Goal: Task Accomplishment & Management: Complete application form

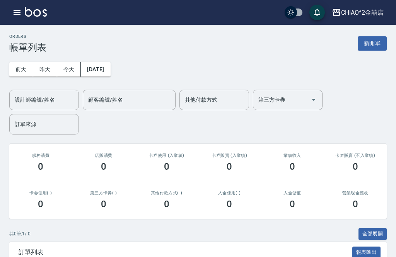
click at [68, 70] on button "今天" at bounding box center [69, 69] width 24 height 14
click at [155, 100] on input "顧客編號/姓名" at bounding box center [129, 100] width 86 height 14
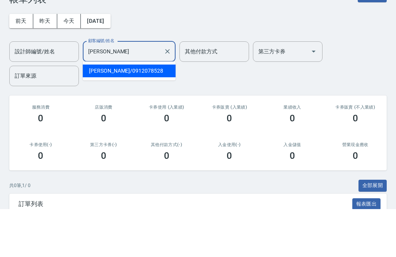
click at [158, 113] on span "[PERSON_NAME]/ 0912078528" at bounding box center [129, 119] width 93 height 13
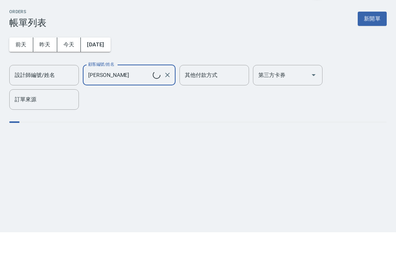
type input "[PERSON_NAME]/0912078528"
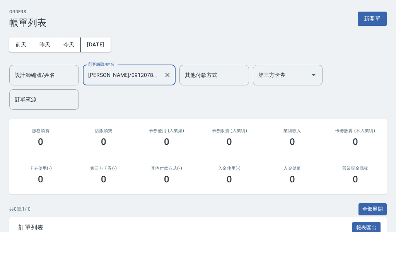
click at [224, 93] on input "其他付款方式" at bounding box center [214, 100] width 63 height 14
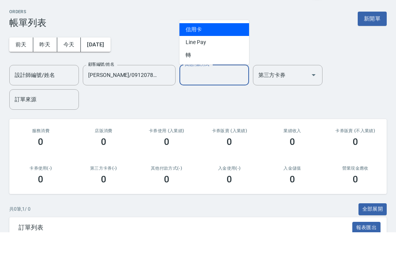
click at [290, 34] on div "ORDERS 帳單列表 新開單" at bounding box center [198, 43] width 378 height 19
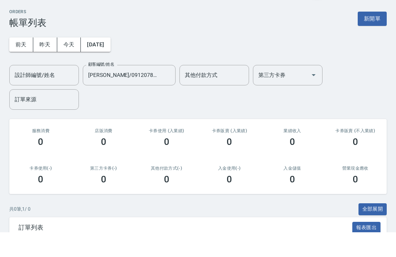
scroll to position [25, 0]
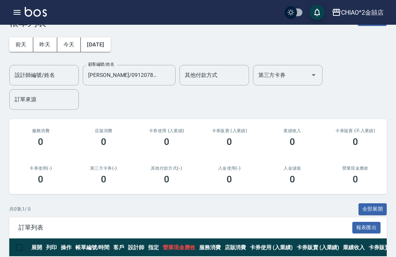
click at [68, 72] on input "設計師編號/姓名" at bounding box center [44, 75] width 63 height 14
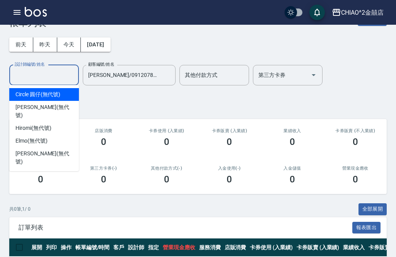
scroll to position [24, 0]
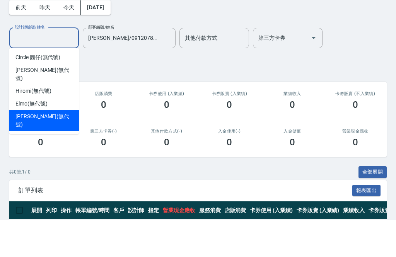
click at [50, 148] on div "[PERSON_NAME] (無代號)" at bounding box center [44, 158] width 70 height 21
type input "[PERSON_NAME](無代號)"
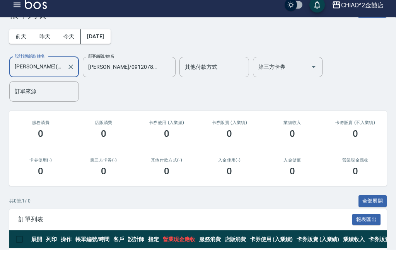
scroll to position [24, 0]
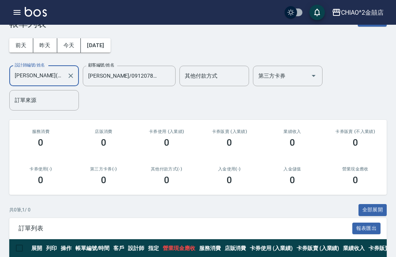
click at [280, 60] on div "[DATE] [DATE] [DATE] [DATE] 設計師編號/姓名 [PERSON_NAME](無代號) 設計師編號/姓名 顧客編號/姓名 [PERSO…" at bounding box center [198, 70] width 378 height 82
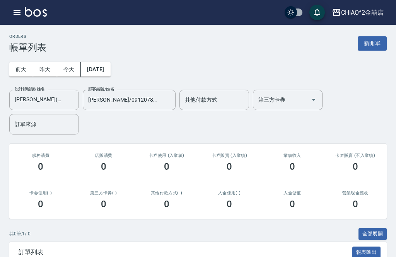
click at [374, 44] on button "新開單" at bounding box center [372, 43] width 29 height 14
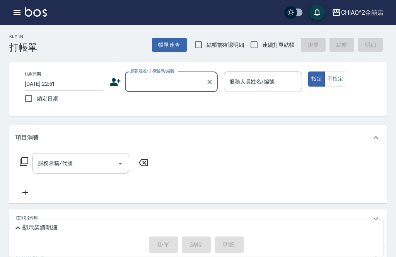
click at [186, 82] on input "顧客姓名/手機號碼/編號" at bounding box center [165, 82] width 74 height 14
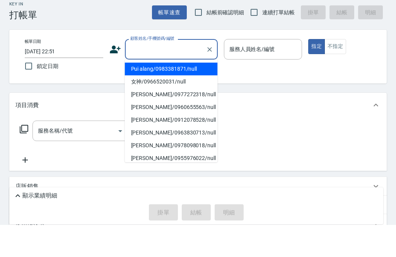
click at [198, 95] on li "Pui alang/0983381871/null" at bounding box center [171, 101] width 93 height 13
type input "Pui alang/0983381871/null"
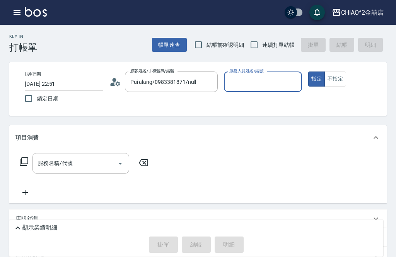
click at [172, 48] on button "帳單速查" at bounding box center [169, 45] width 35 height 14
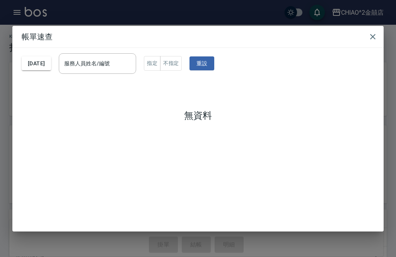
click at [371, 32] on icon "button" at bounding box center [372, 36] width 9 height 9
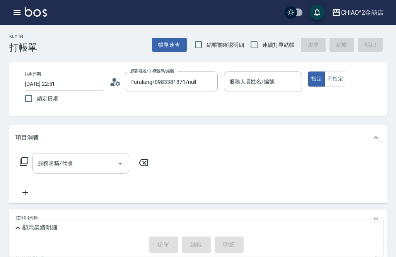
click at [197, 89] on input "Pui alang/0983381871/null" at bounding box center [165, 82] width 74 height 14
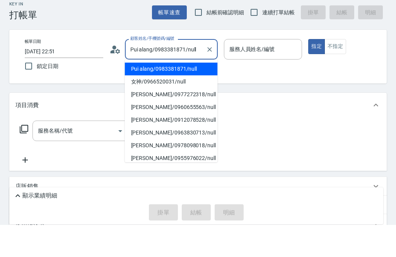
click at [255, 72] on div "服務人員姓名/編號 服務人員姓名/編號" at bounding box center [263, 82] width 79 height 21
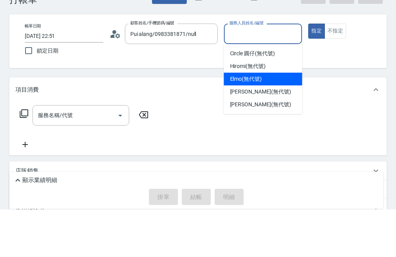
click at [255, 136] on span "[PERSON_NAME] (無代號)" at bounding box center [260, 140] width 61 height 8
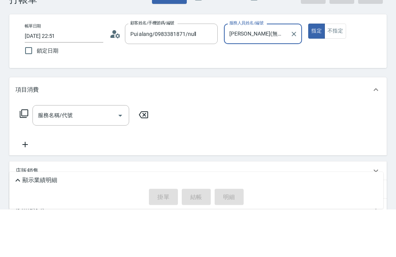
type input "[PERSON_NAME](無代號)"
click at [339, 72] on button "不指定" at bounding box center [336, 79] width 22 height 15
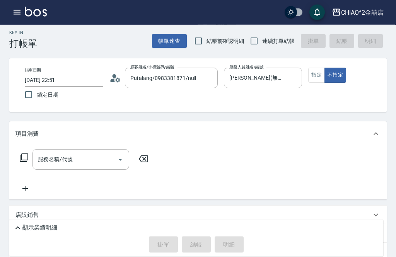
scroll to position [2, 0]
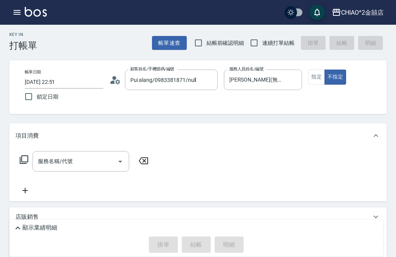
click at [120, 161] on icon "Open" at bounding box center [120, 162] width 4 height 2
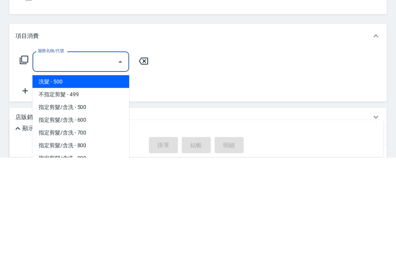
click at [111, 175] on span "洗髮 - 500" at bounding box center [80, 181] width 97 height 13
type input "洗髮"
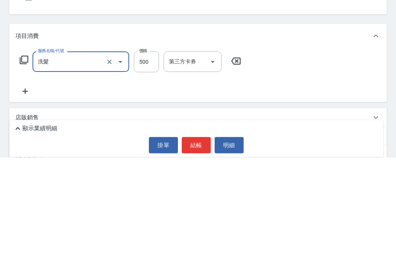
click at [145, 151] on input "500" at bounding box center [146, 161] width 25 height 21
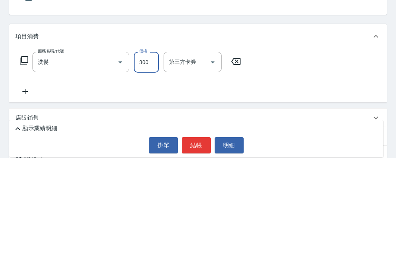
type input "300"
click at [287, 148] on div "服務名稱/代號 洗髮 服務名稱/代號 價格 300 價格 第三方卡券 第三方卡券" at bounding box center [198, 175] width 378 height 54
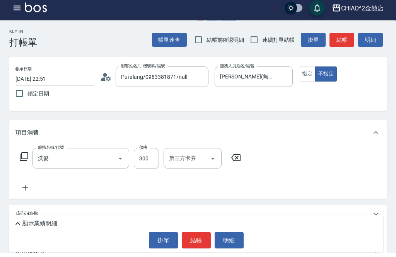
scroll to position [0, 0]
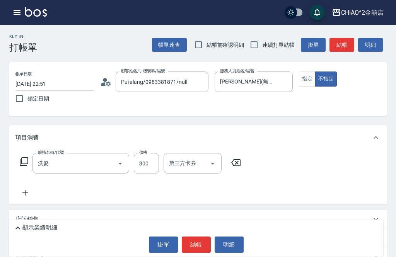
click at [339, 46] on button "結帳" at bounding box center [342, 45] width 25 height 14
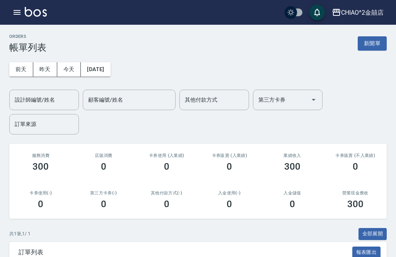
click at [74, 72] on button "今天" at bounding box center [69, 69] width 24 height 14
click at [368, 46] on button "新開單" at bounding box center [372, 43] width 29 height 14
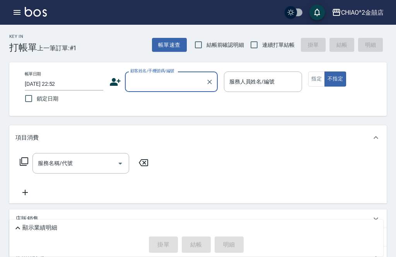
click at [175, 83] on input "顧客姓名/手機號碼/編號" at bounding box center [165, 82] width 74 height 14
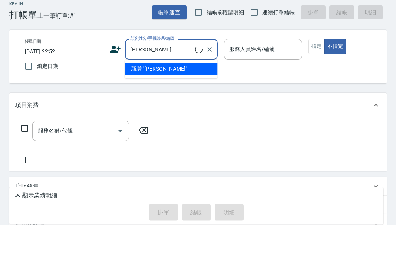
type input "[PERSON_NAME]/0912078528/null"
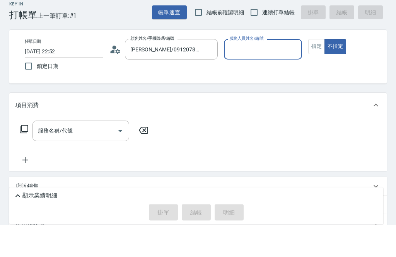
click at [248, 75] on input "服務人員姓名/編號" at bounding box center [263, 82] width 72 height 14
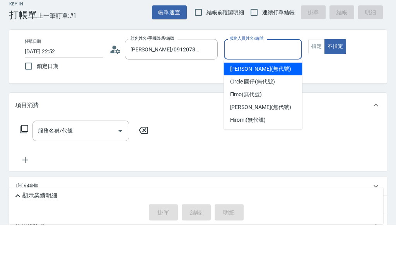
click at [268, 95] on div "[PERSON_NAME] (無代號)" at bounding box center [263, 101] width 79 height 13
type input "[PERSON_NAME](無代號)"
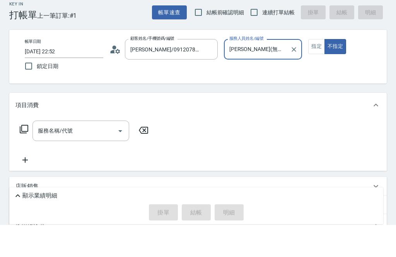
click at [316, 72] on button "指定" at bounding box center [316, 79] width 17 height 15
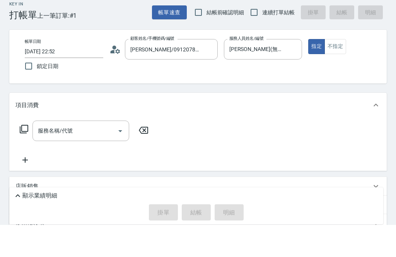
scroll to position [32, 0]
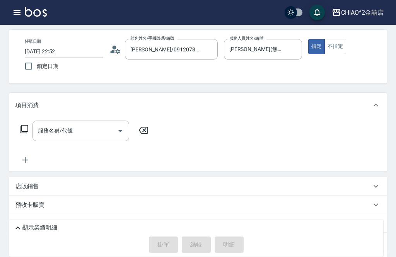
click at [113, 134] on input "服務名稱/代號" at bounding box center [75, 131] width 78 height 14
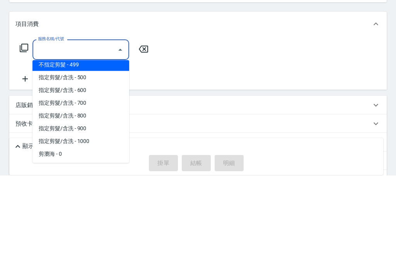
scroll to position [19, 0]
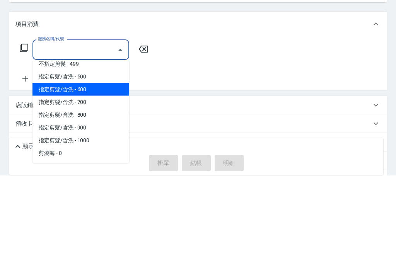
click at [95, 165] on span "指定剪髮/含洗 - 600" at bounding box center [80, 171] width 97 height 13
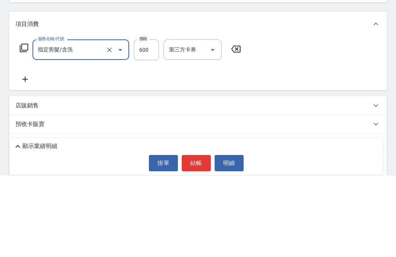
type input "指定剪髮/含洗"
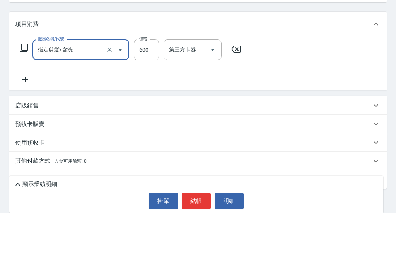
scroll to position [70, 0]
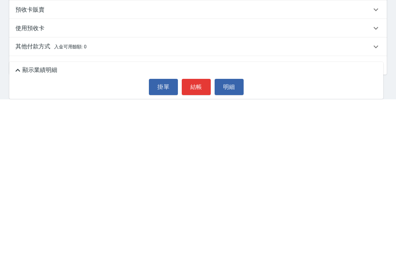
click at [195, 237] on button "結帳" at bounding box center [196, 245] width 29 height 16
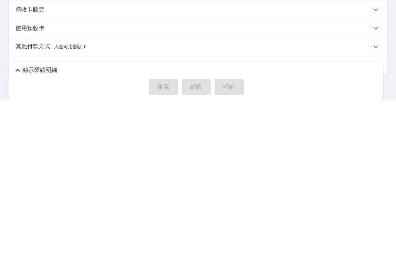
scroll to position [88, 0]
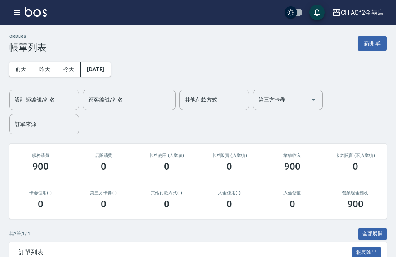
click at [372, 44] on button "新開單" at bounding box center [372, 43] width 29 height 14
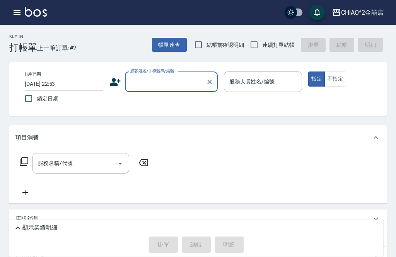
click at [159, 83] on input "顧客姓名/手機號碼/編號" at bounding box center [165, 82] width 74 height 14
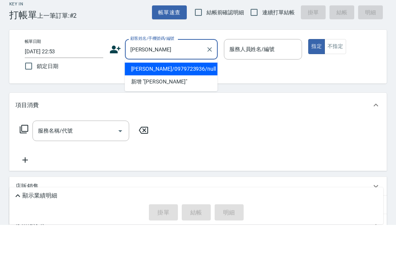
click at [181, 95] on li "[PERSON_NAME]/0979723936/null" at bounding box center [171, 101] width 93 height 13
type input "[PERSON_NAME]/0979723936/null"
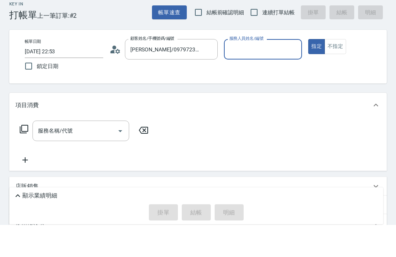
click at [272, 75] on input "服務人員姓名/編號" at bounding box center [263, 82] width 72 height 14
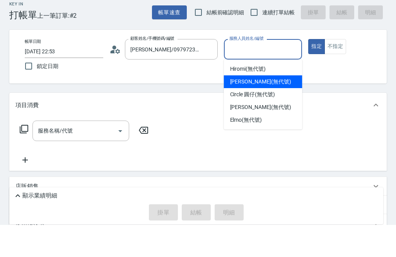
click at [263, 110] on span "[PERSON_NAME] (無代號)" at bounding box center [260, 114] width 61 height 8
type input "[PERSON_NAME](無代號)"
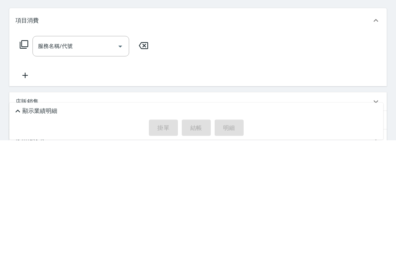
click at [115, 157] on button "Open" at bounding box center [120, 163] width 12 height 12
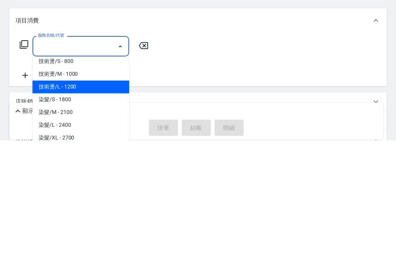
scroll to position [243, 0]
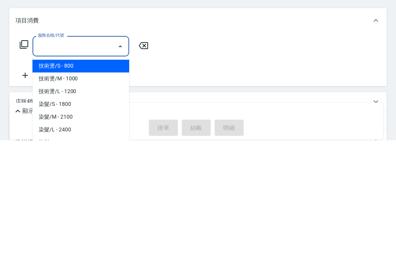
click at [99, 177] on span "技術燙/S - 800" at bounding box center [80, 183] width 97 height 13
type input "技術燙/S"
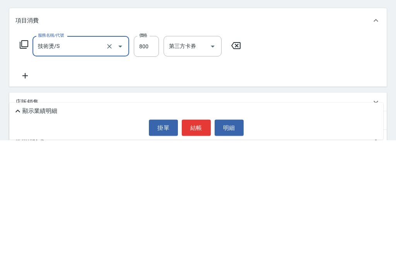
click at [150, 153] on input "800" at bounding box center [146, 163] width 25 height 21
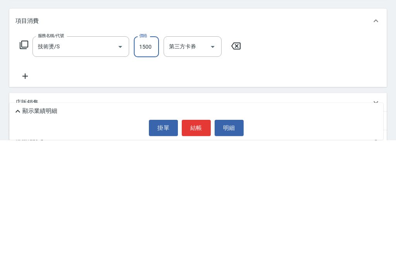
type input "1500"
click at [260, 150] on div "服務名稱/代號 技術燙/S 服務名稱/代號 價格 1500 價格 第三方卡券 第三方卡券" at bounding box center [198, 177] width 378 height 54
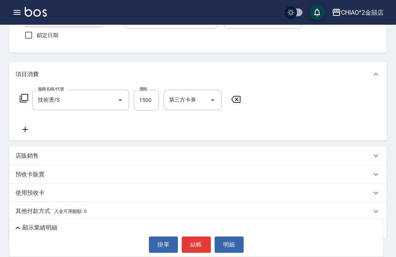
click at [26, 125] on icon at bounding box center [24, 129] width 19 height 9
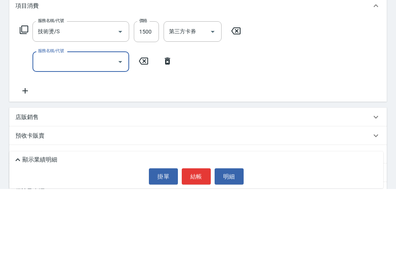
click at [93, 123] on input "服務名稱/代號" at bounding box center [75, 130] width 78 height 14
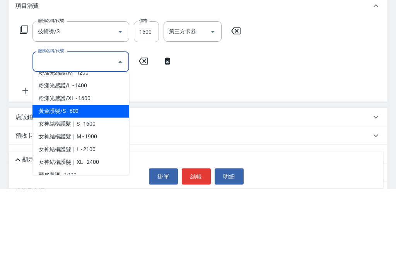
scroll to position [532, 0]
click at [82, 174] on span "黃金護髮/S - 600" at bounding box center [80, 180] width 97 height 13
type input "黃金護髮/S"
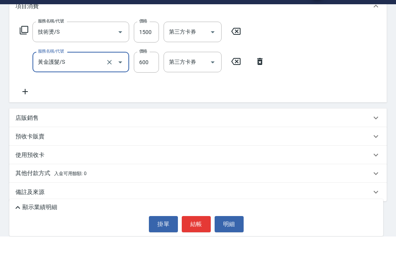
scroll to position [118, 0]
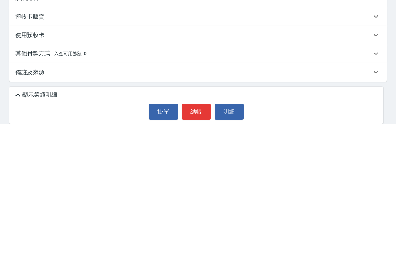
click at [126, 183] on div "其他付款方式 入金可用餘額: 0" at bounding box center [193, 187] width 356 height 9
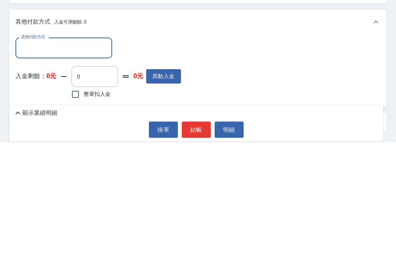
scroll to position [178, 0]
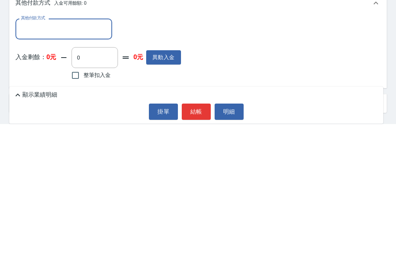
click at [89, 155] on input "其他付款方式" at bounding box center [64, 162] width 90 height 14
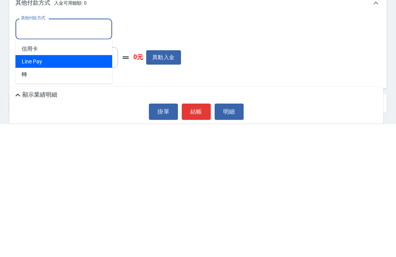
click at [84, 188] on span "Line Pay" at bounding box center [63, 194] width 97 height 13
type input "Line Pay"
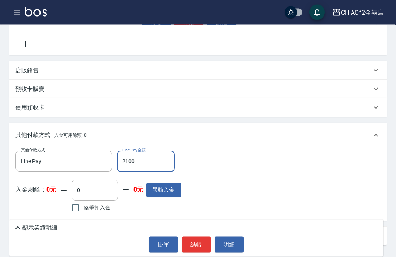
scroll to position [185, 0]
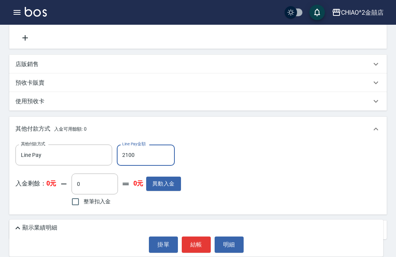
type input "2100"
click at [200, 253] on button "結帳" at bounding box center [196, 245] width 29 height 16
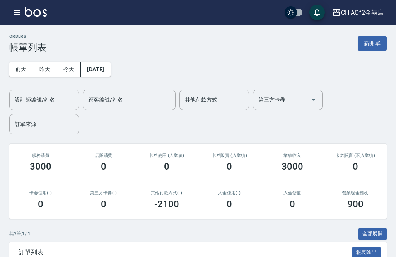
click at [50, 68] on button "昨天" at bounding box center [45, 69] width 24 height 14
click at [68, 68] on button "今天" at bounding box center [69, 69] width 24 height 14
